Goal: Find specific page/section: Find specific page/section

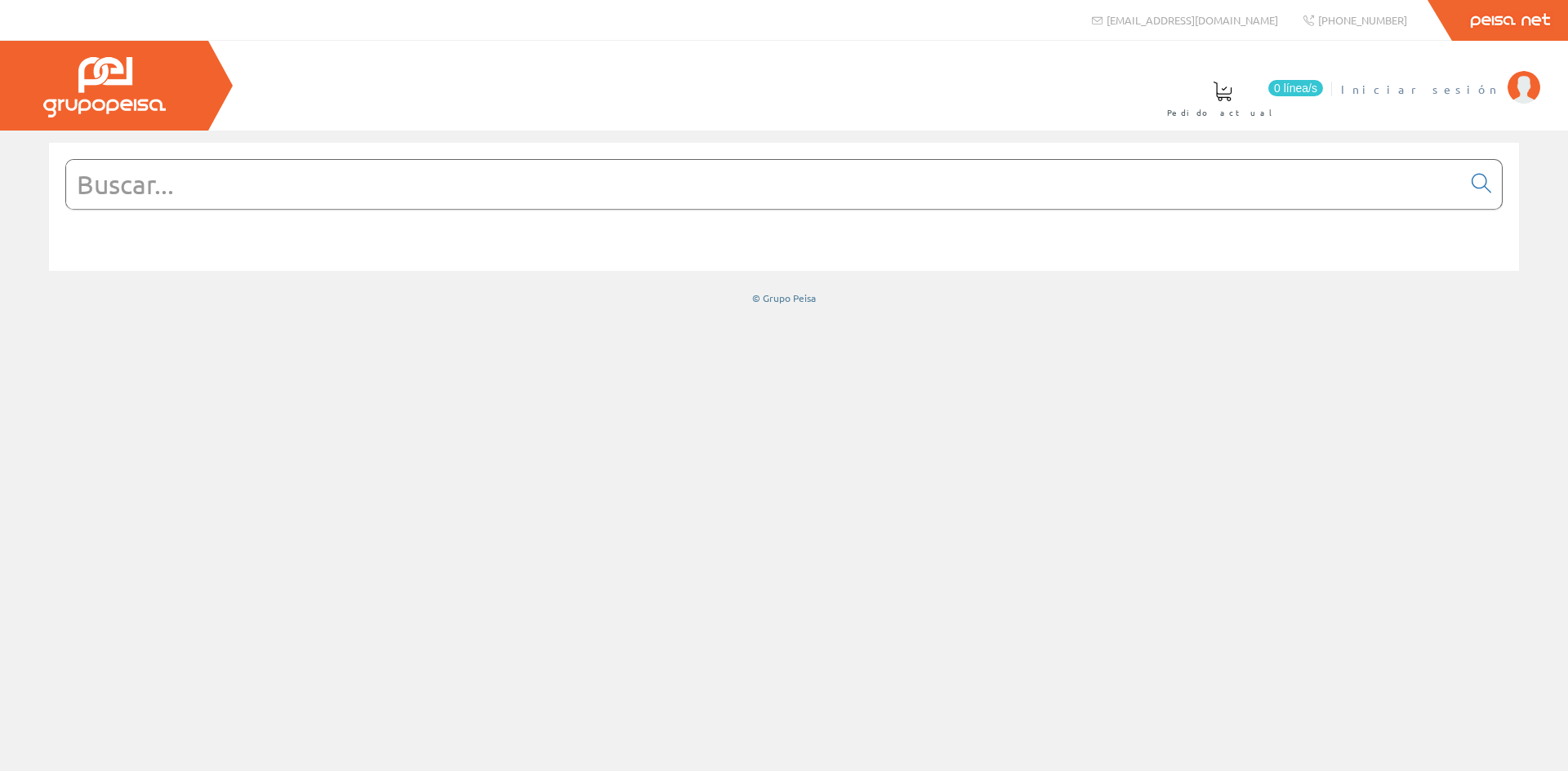
click at [1454, 89] on span "Iniciar sesión" at bounding box center [1420, 89] width 158 height 17
click at [104, 173] on input "text" at bounding box center [764, 184] width 1396 height 49
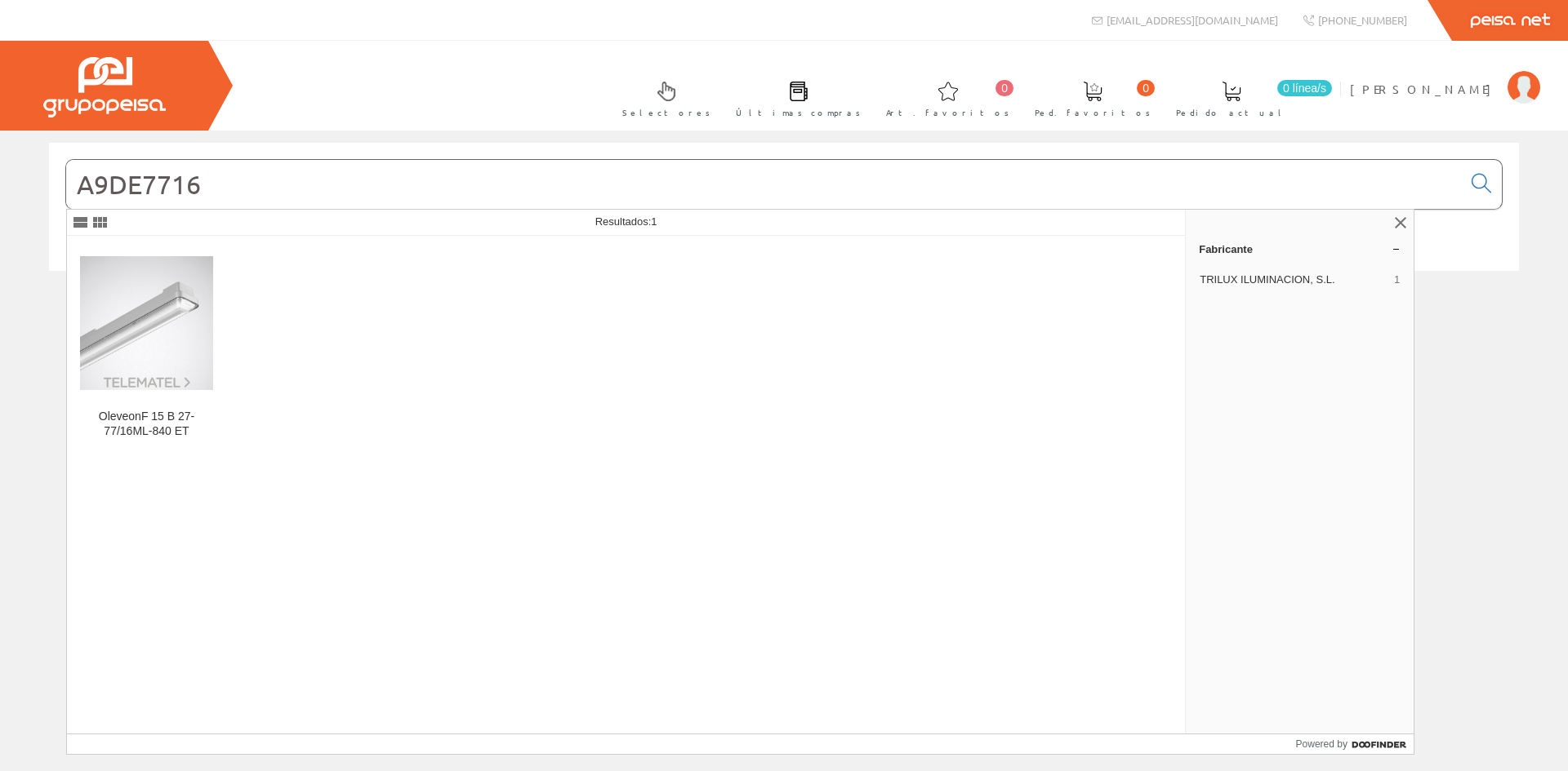
click at [100, 190] on input "A9DE7716" at bounding box center [764, 184] width 1396 height 49
drag, startPoint x: 108, startPoint y: 187, endPoint x: 274, endPoint y: 218, distance: 168.9
click at [274, 218] on body "info@peisa.com +34 962 96 59 14 Peisa Net Selectores" at bounding box center [784, 385] width 1568 height 771
type input "A9"
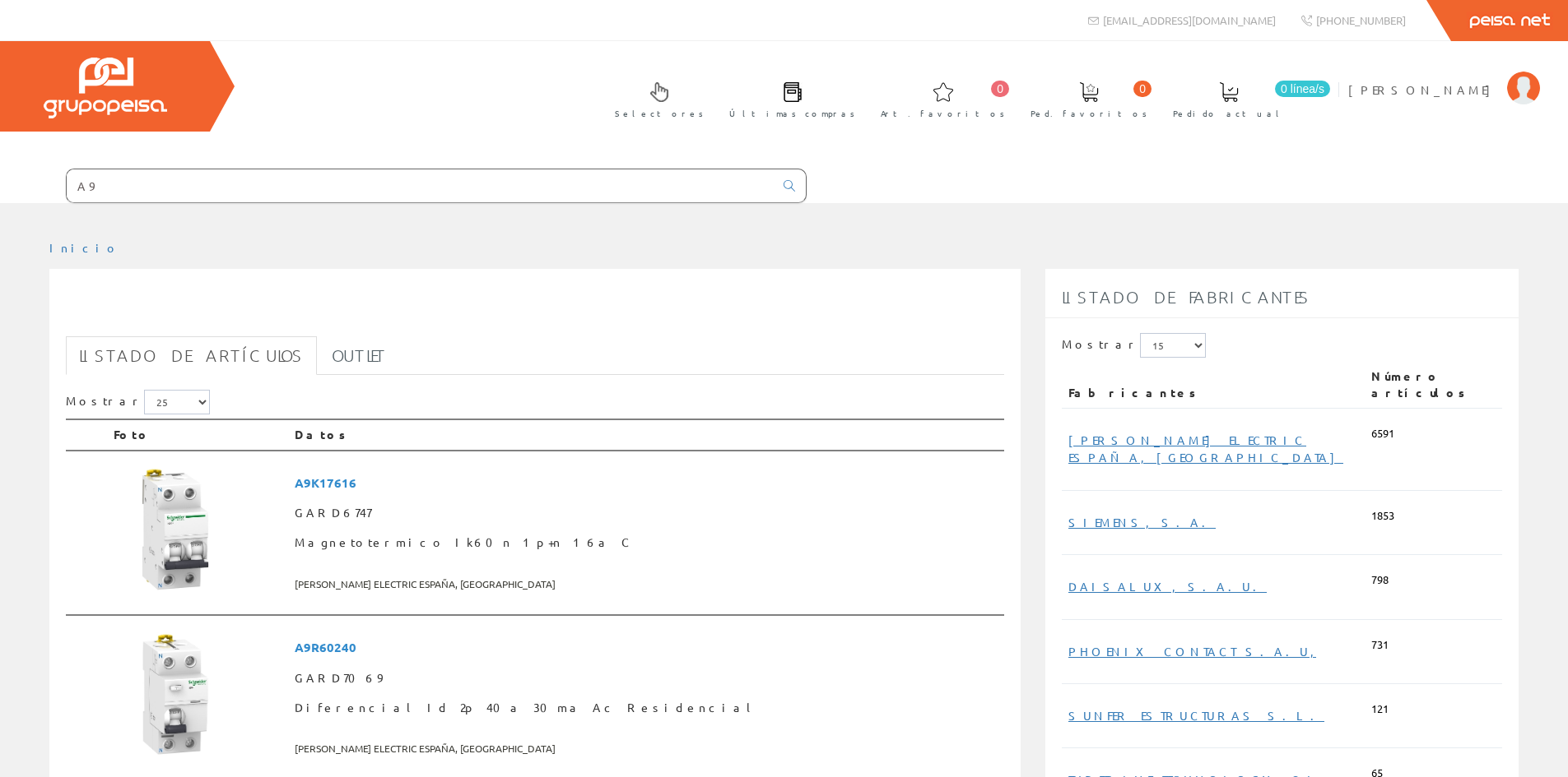
click at [104, 196] on input "A9" at bounding box center [420, 186] width 707 height 33
type input "A9D"
